Goal: Transaction & Acquisition: Purchase product/service

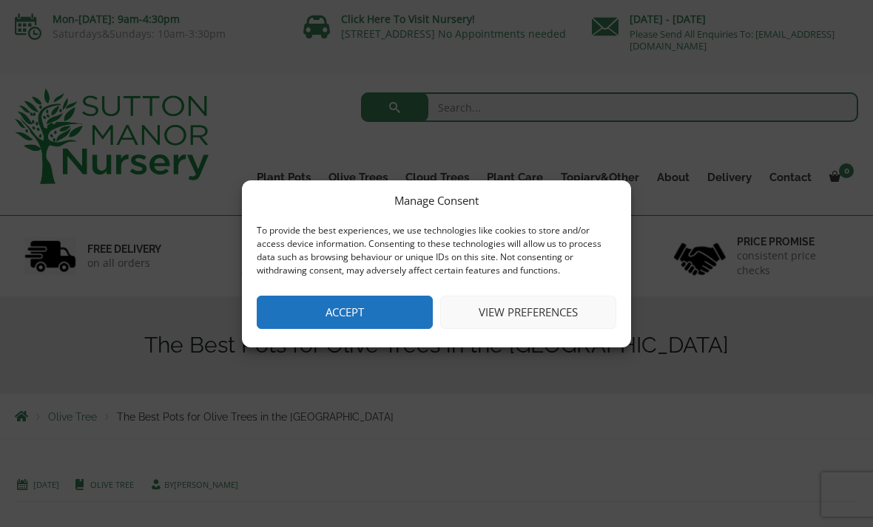
click at [518, 320] on button "View preferences" at bounding box center [528, 312] width 176 height 33
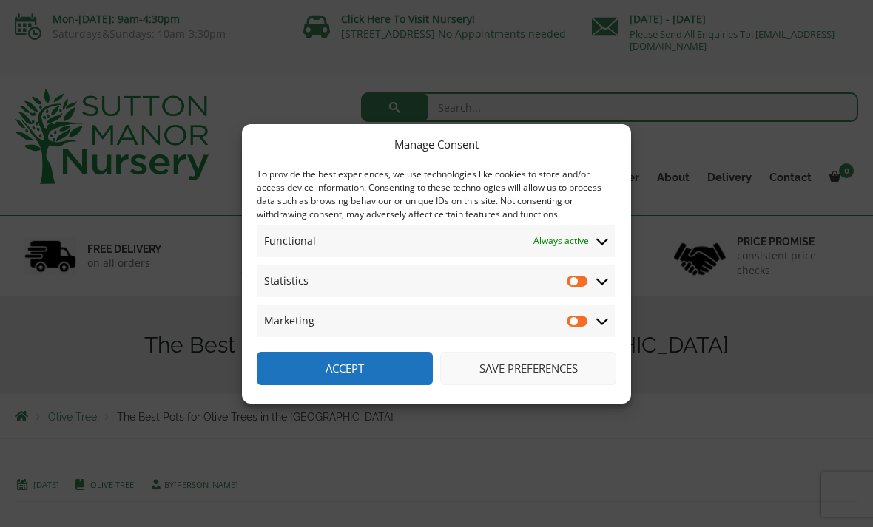
click at [331, 368] on button "Accept" at bounding box center [345, 368] width 176 height 33
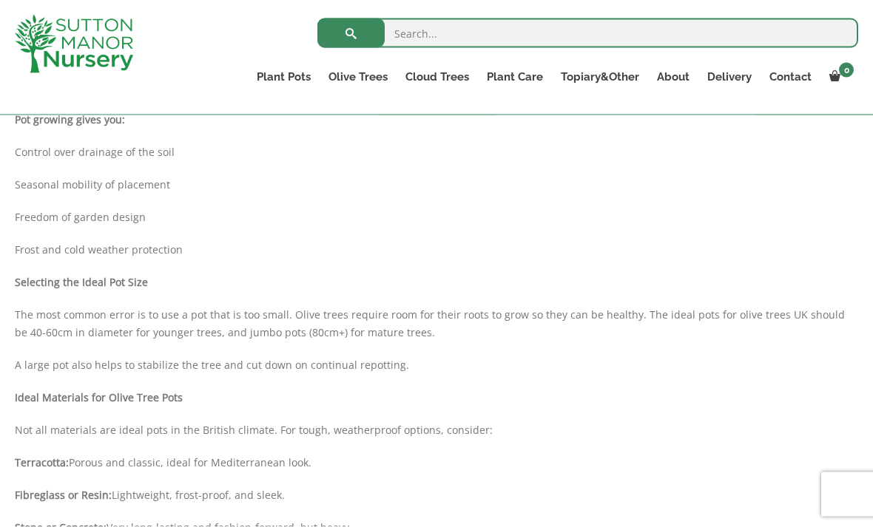
scroll to position [558, 0]
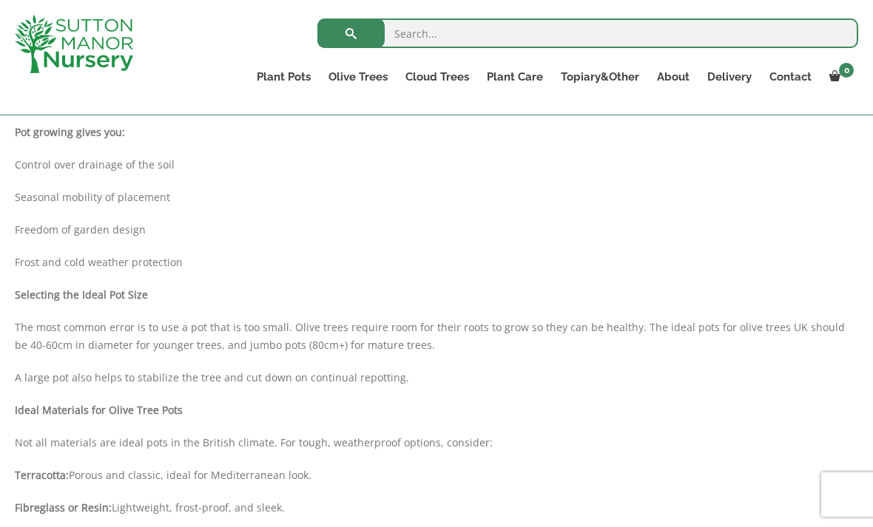
click at [0, 0] on link "The Amalfi Pots" at bounding box center [0, 0] width 0 height 0
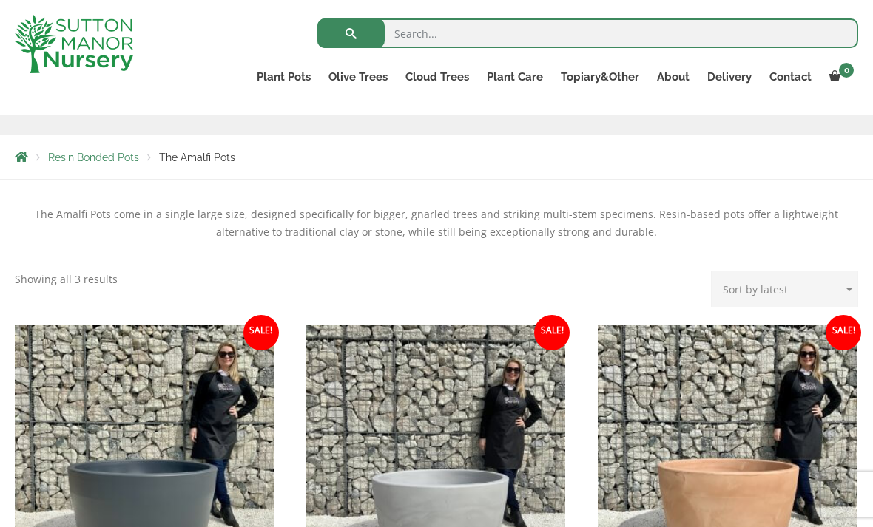
scroll to position [232, 0]
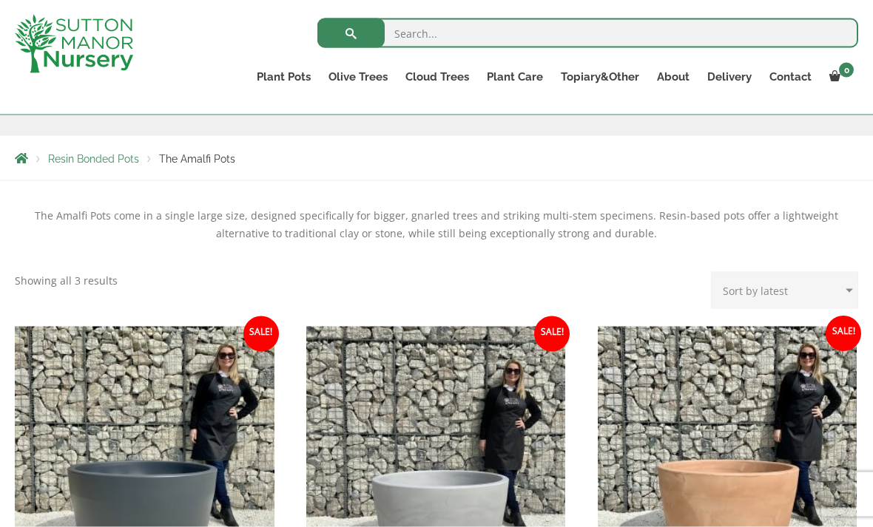
click at [584, 476] on ul "Sale! £ 499.99 Original price was: £499.99. £ 384.95 Current price is: £384.95.…" at bounding box center [436, 509] width 843 height 365
click at [91, 161] on span "Resin Bonded Pots" at bounding box center [93, 159] width 91 height 12
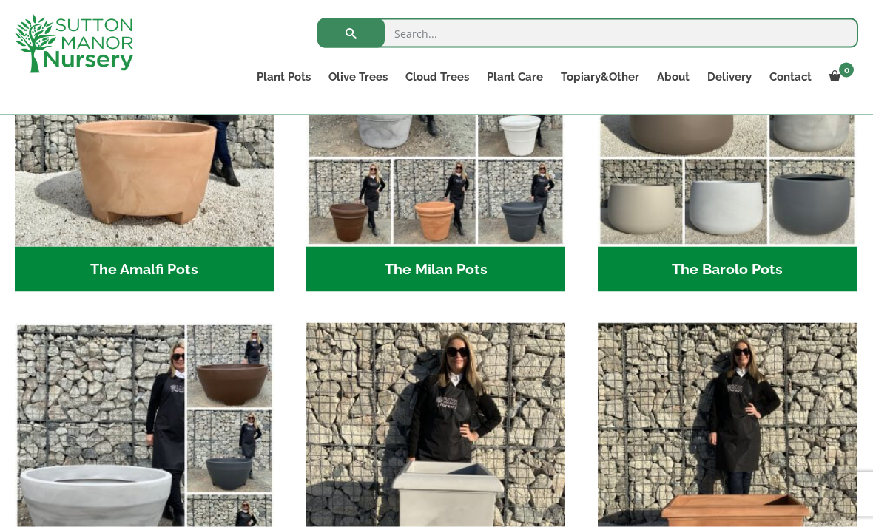
scroll to position [553, 0]
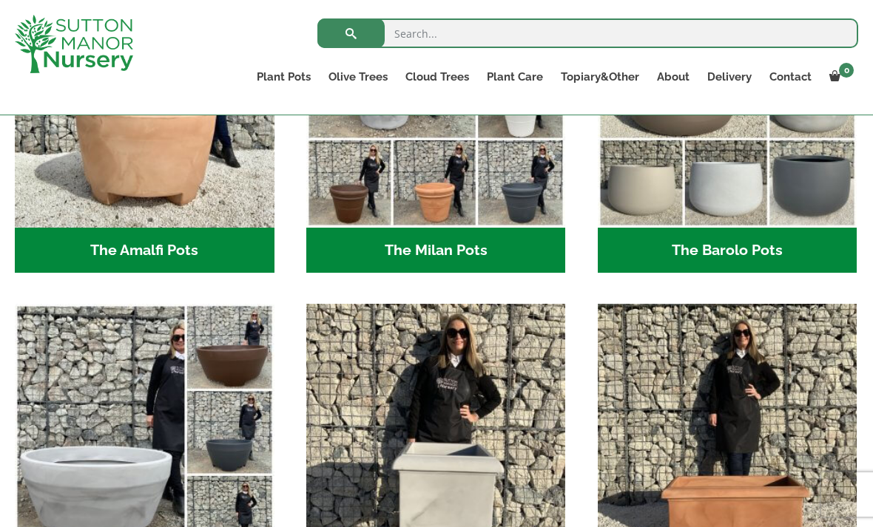
click at [497, 443] on img "Visit product category The Como Cube Pots 45 (All Colours)" at bounding box center [436, 434] width 260 height 260
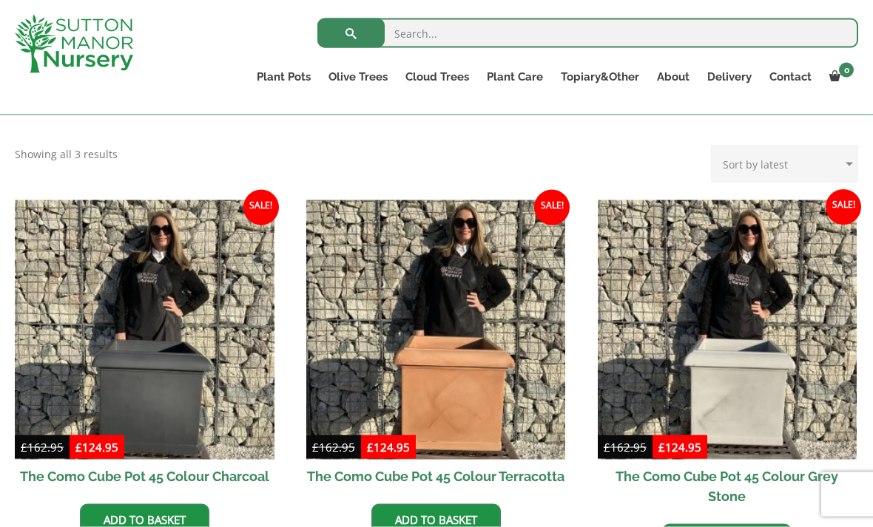
scroll to position [359, 0]
click at [799, 453] on img at bounding box center [728, 330] width 260 height 260
